Goal: Download file/media

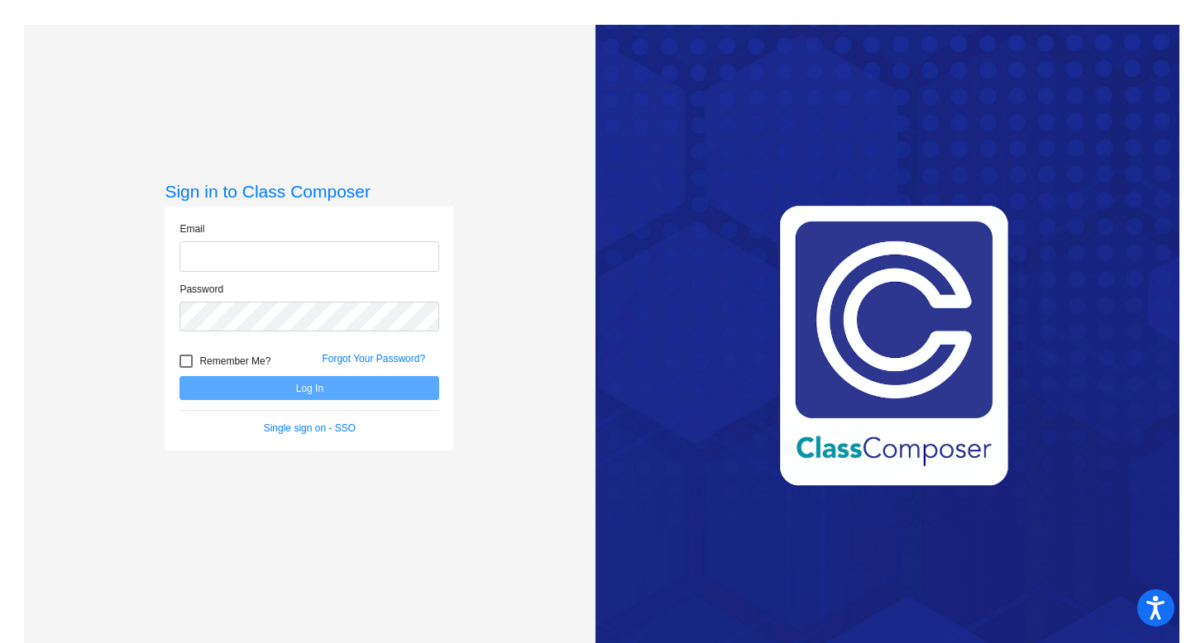
type input "[EMAIL_ADDRESS][PERSON_NAME][DOMAIN_NAME]"
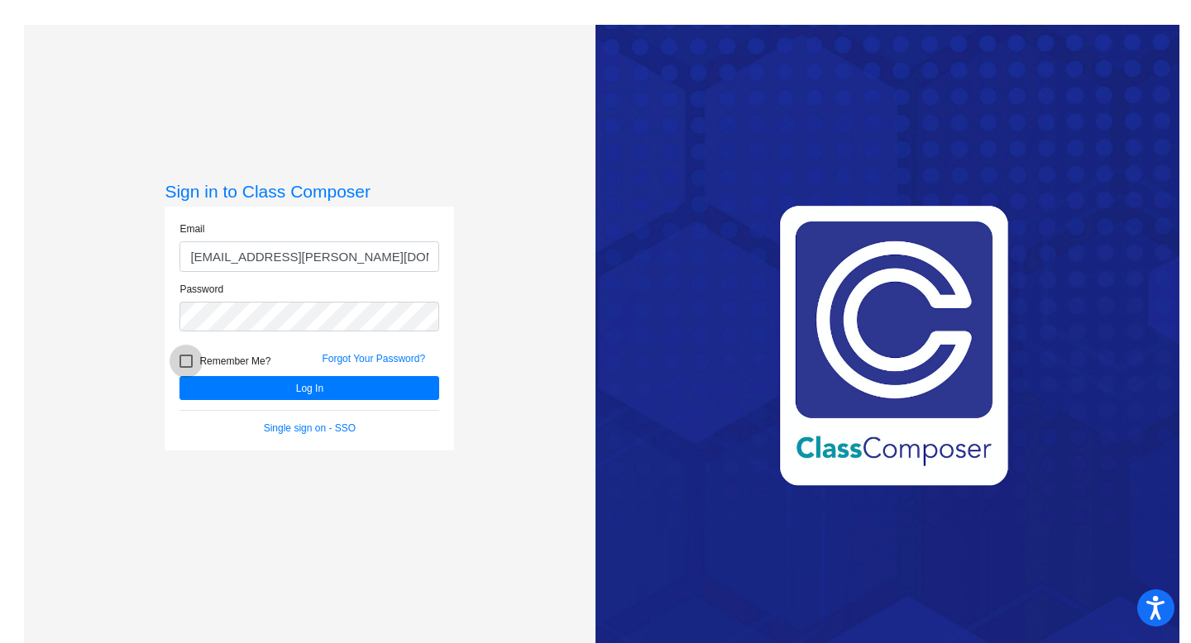
click at [189, 362] on div at bounding box center [185, 361] width 13 height 13
click at [186, 368] on input "Remember Me?" at bounding box center [185, 368] width 1 height 1
checkbox input "true"
click at [241, 387] on button "Log In" at bounding box center [309, 388] width 260 height 24
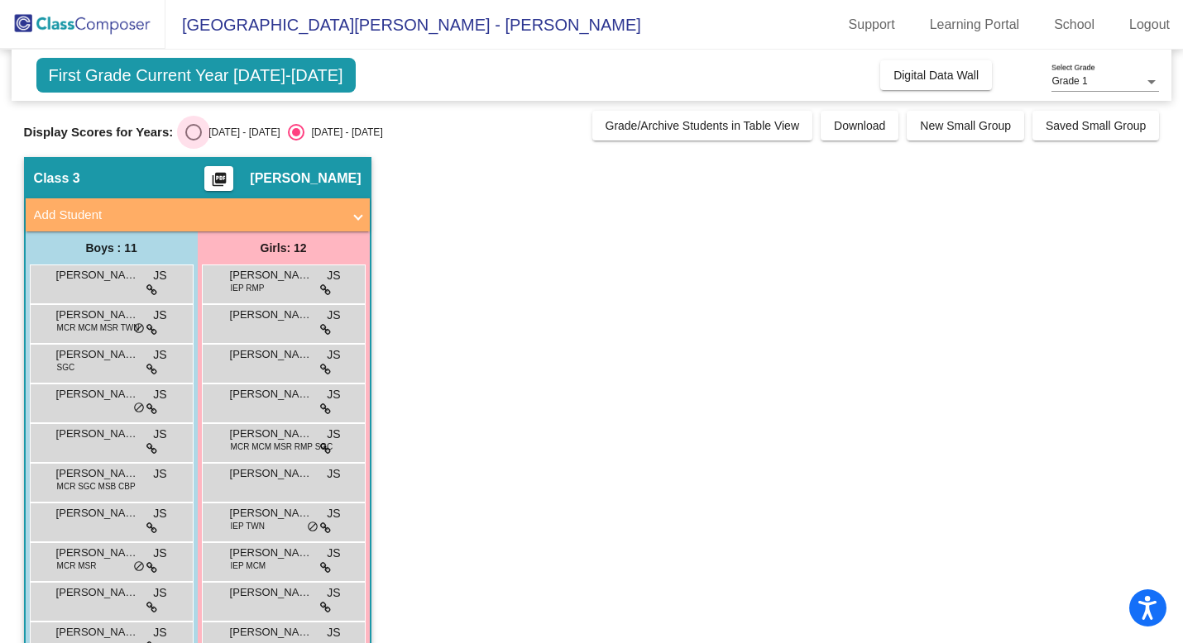
click at [194, 133] on div "Select an option" at bounding box center [193, 132] width 17 height 17
click at [194, 141] on input "[DATE] - [DATE]" at bounding box center [193, 141] width 1 height 1
radio input "true"
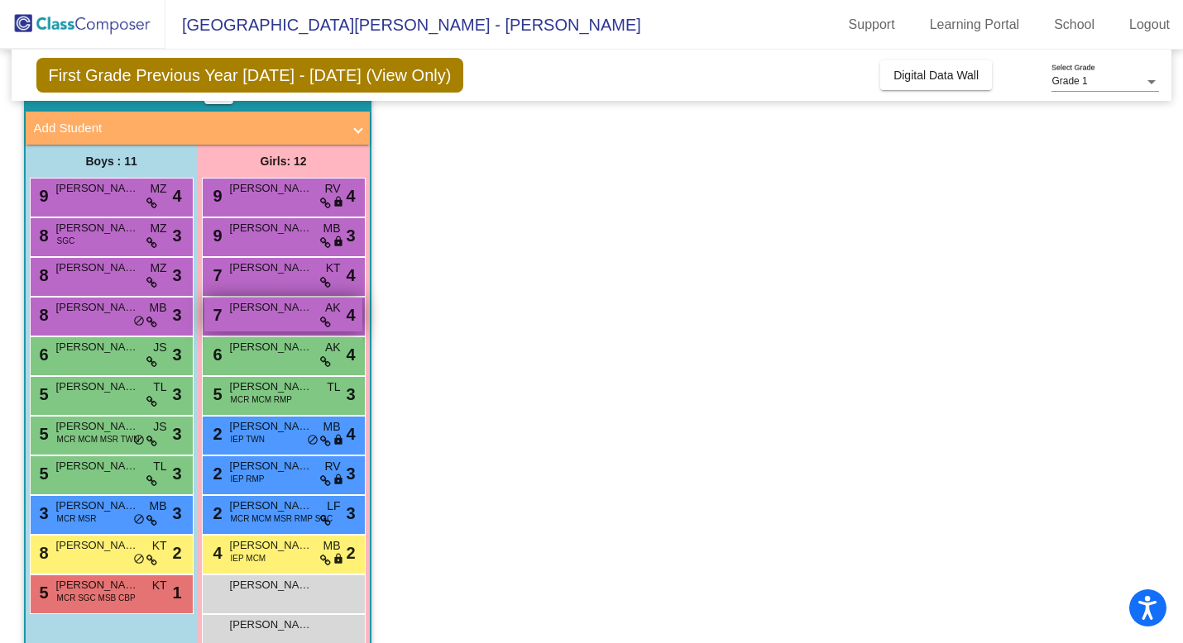
scroll to position [124, 0]
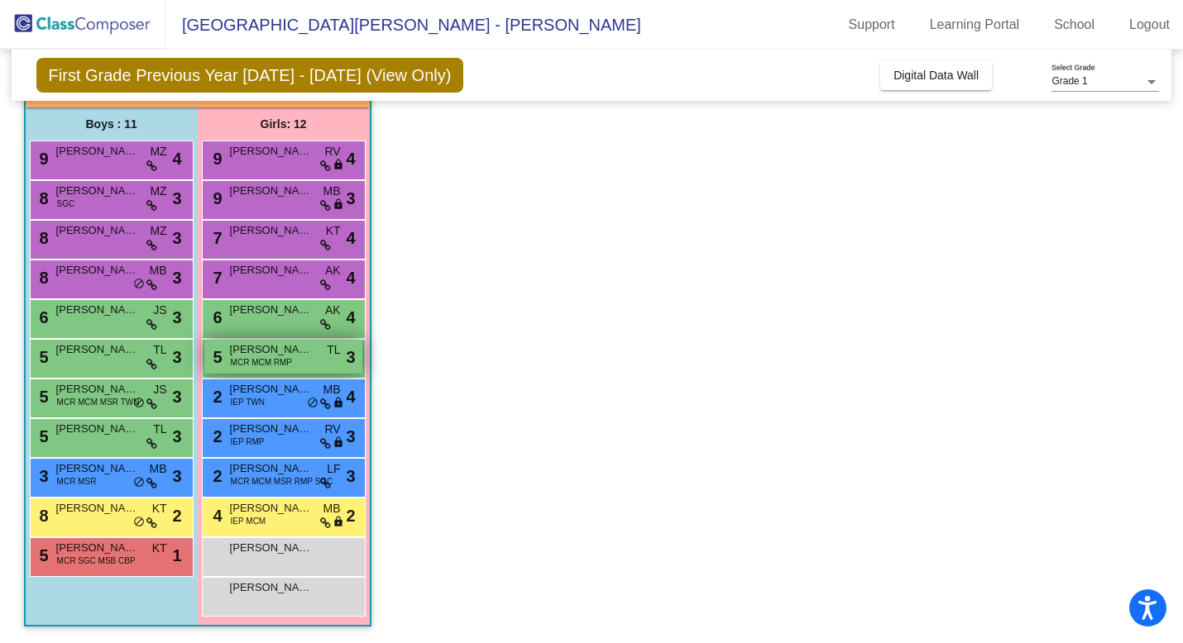
click at [274, 359] on span "MCR MCM RMP" at bounding box center [261, 362] width 61 height 12
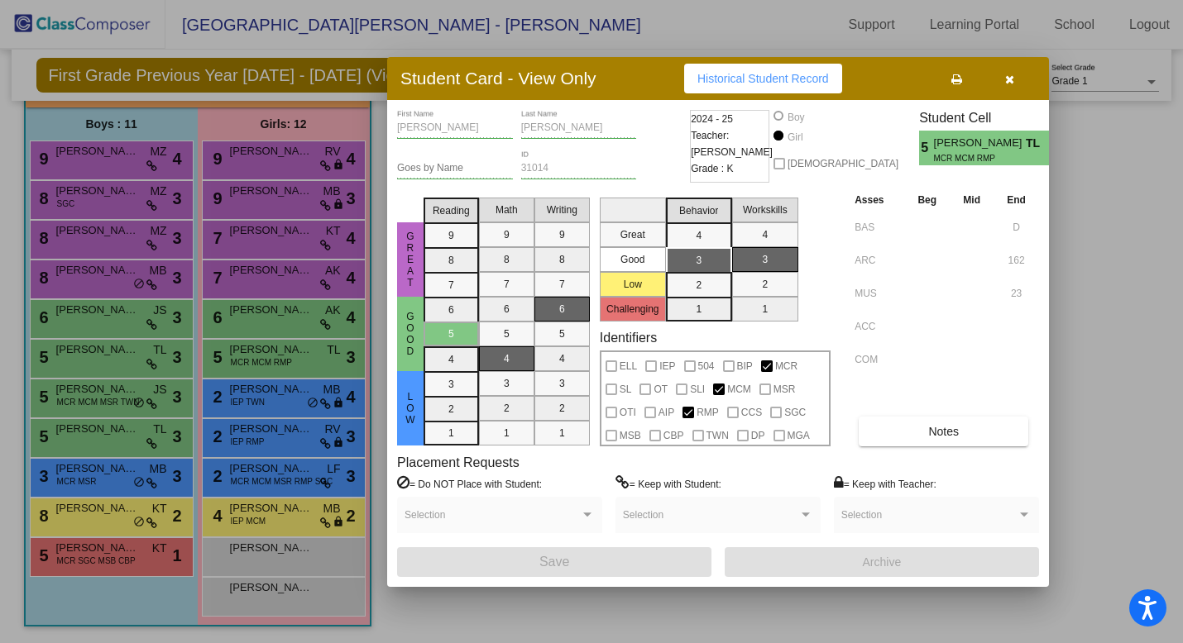
scroll to position [0, 0]
click at [766, 80] on span "Historical Student Record" at bounding box center [763, 78] width 132 height 13
click at [1016, 79] on button "button" at bounding box center [1009, 79] width 53 height 30
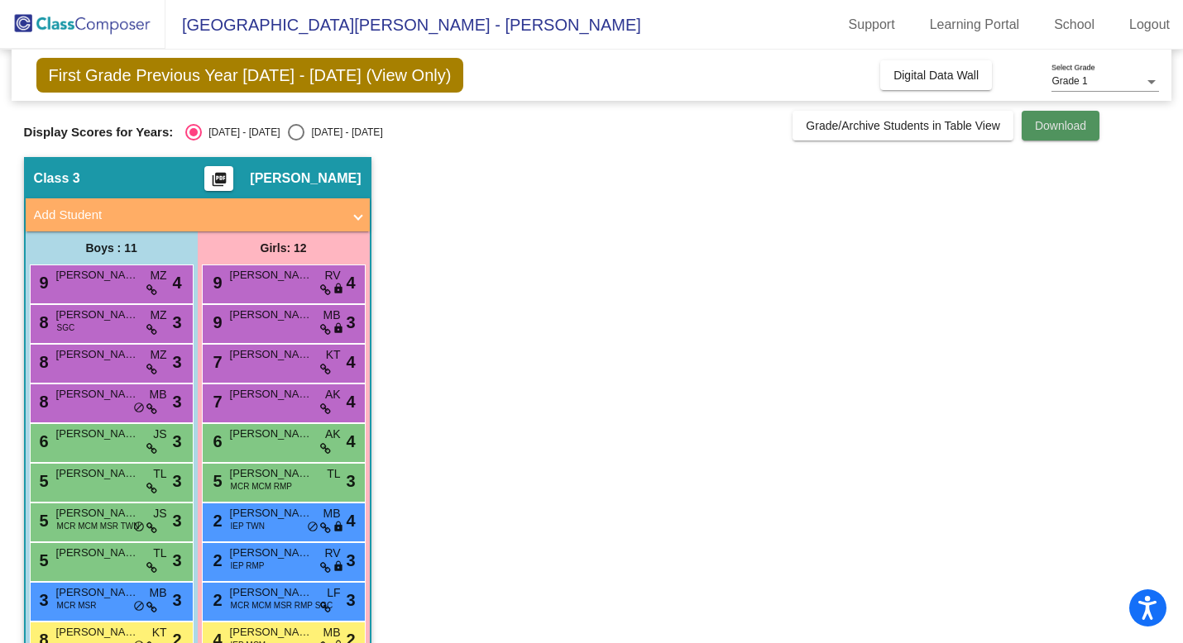
click at [1050, 127] on span "Download" at bounding box center [1060, 125] width 51 height 13
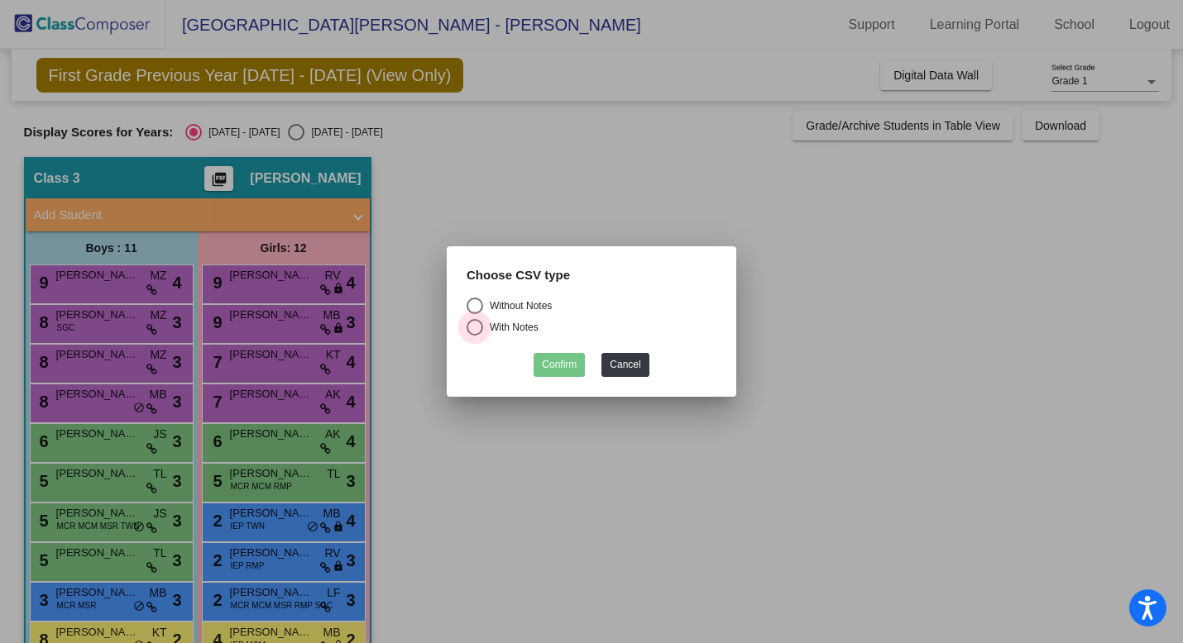
click at [475, 326] on div "Select an option" at bounding box center [474, 327] width 17 height 17
click at [475, 336] on input "With Notes" at bounding box center [474, 336] width 1 height 1
radio input "true"
click at [552, 367] on button "Confirm" at bounding box center [558, 365] width 51 height 24
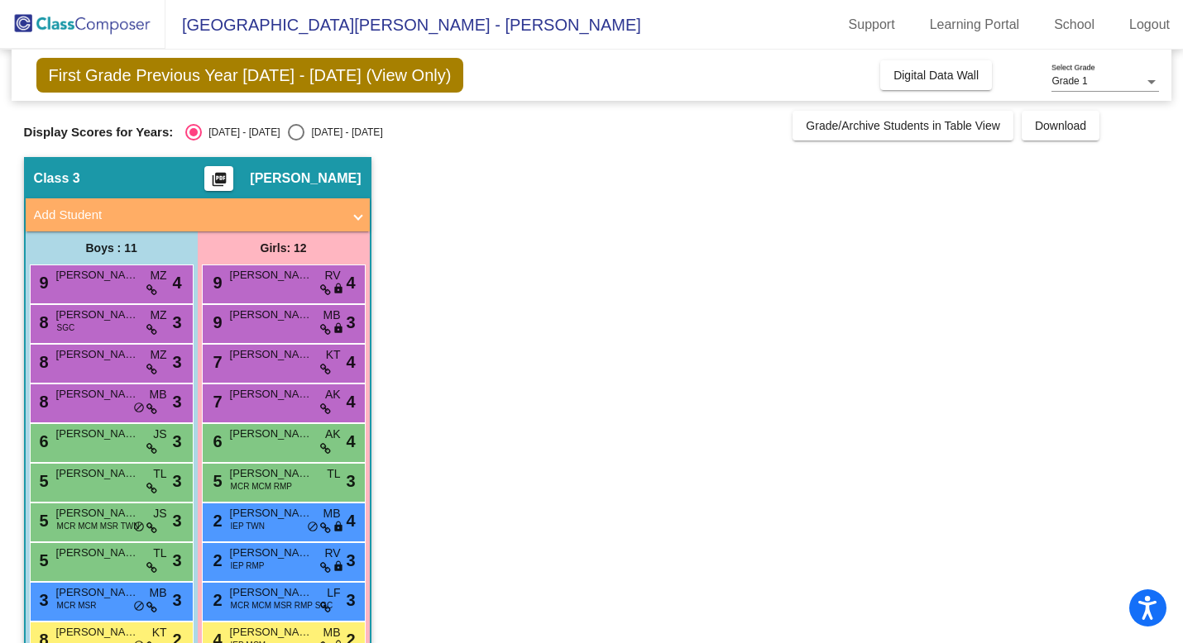
click at [371, 74] on span "First Grade Previous Year [DATE] - [DATE] (View Only)" at bounding box center [250, 75] width 428 height 35
click at [355, 84] on span "First Grade Previous Year [DATE] - [DATE] (View Only)" at bounding box center [250, 75] width 428 height 35
click at [194, 130] on div "Select an option" at bounding box center [193, 132] width 8 height 8
click at [194, 141] on input "[DATE] - [DATE]" at bounding box center [193, 141] width 1 height 1
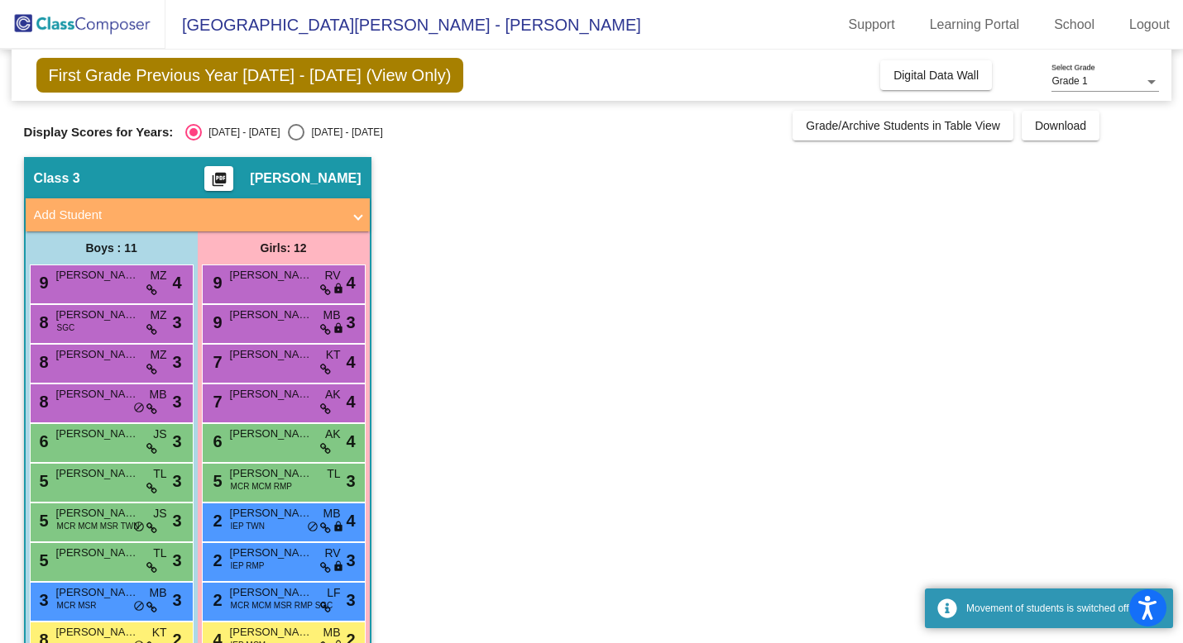
click at [229, 176] on mat-icon "picture_as_pdf" at bounding box center [219, 182] width 20 height 23
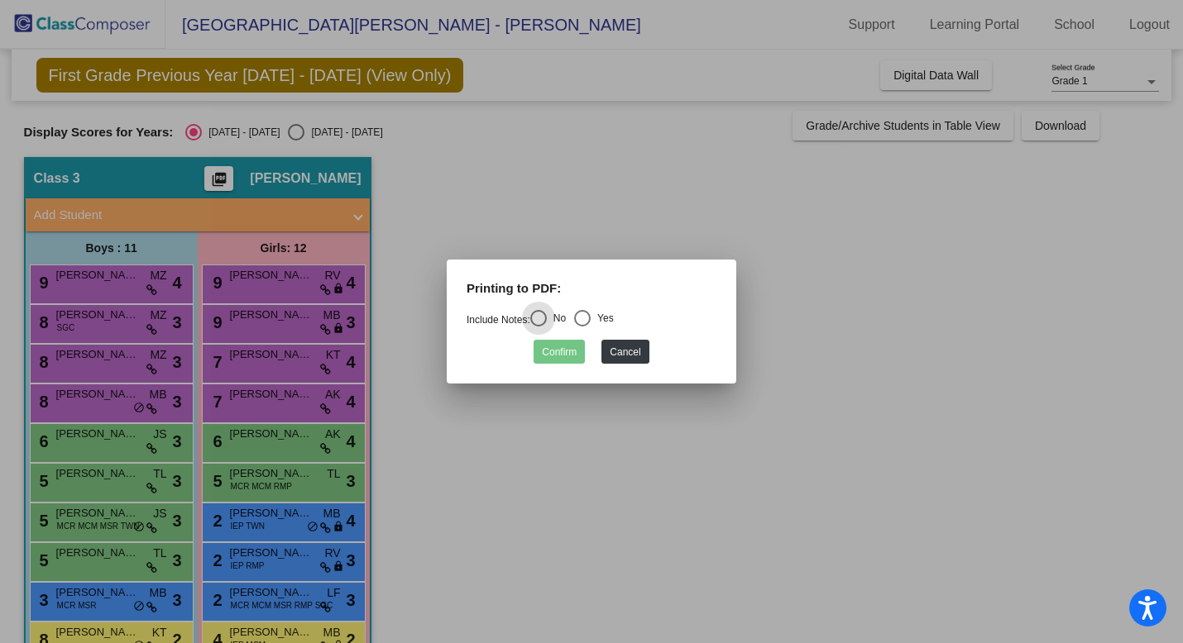
click at [591, 320] on div "Select an option" at bounding box center [582, 318] width 17 height 17
click at [582, 327] on input "Yes" at bounding box center [581, 327] width 1 height 1
radio input "true"
click at [563, 356] on button "Confirm" at bounding box center [558, 352] width 51 height 24
